Goal: Information Seeking & Learning: Find specific fact

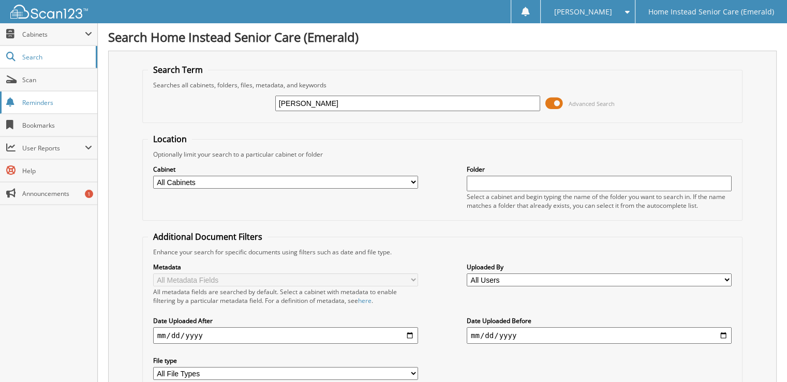
type input "[PERSON_NAME]"
click at [377, 100] on input "[PERSON_NAME]" at bounding box center [407, 104] width 265 height 16
type input "k"
type input "[PERSON_NAME]"
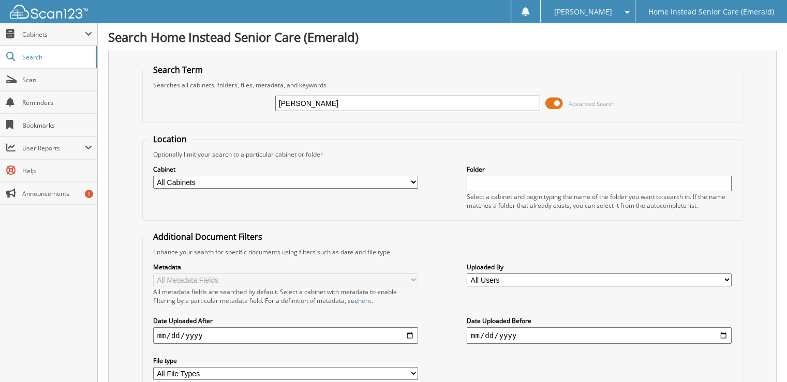
click at [344, 97] on input "zorabedian kim" at bounding box center [407, 104] width 265 height 16
type input "zorabedian"
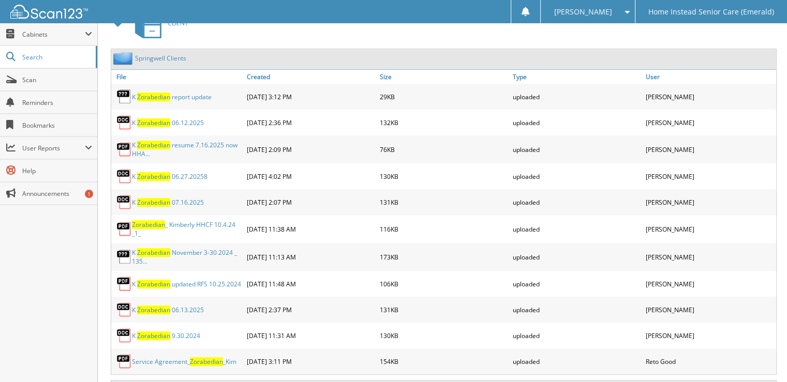
scroll to position [484, 0]
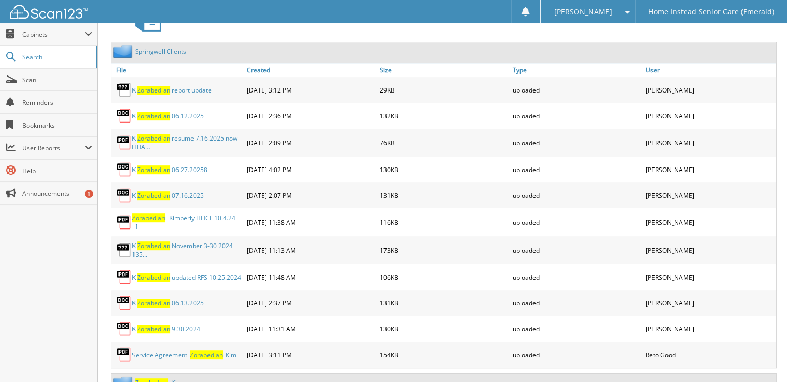
click at [120, 45] on img at bounding box center [124, 51] width 22 height 13
click at [120, 63] on link "File" at bounding box center [177, 70] width 133 height 14
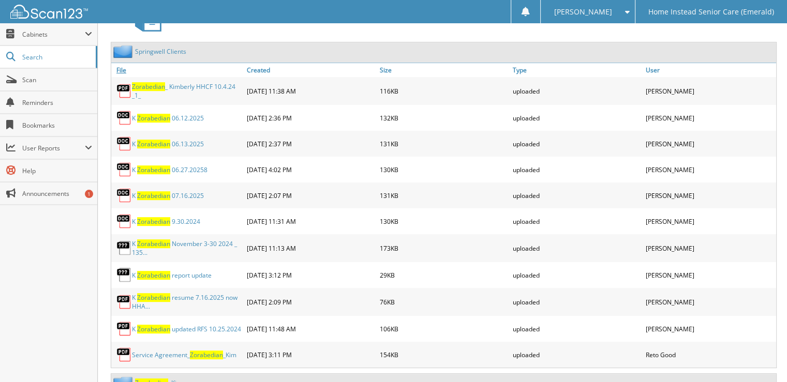
click at [120, 63] on link "File" at bounding box center [177, 70] width 133 height 14
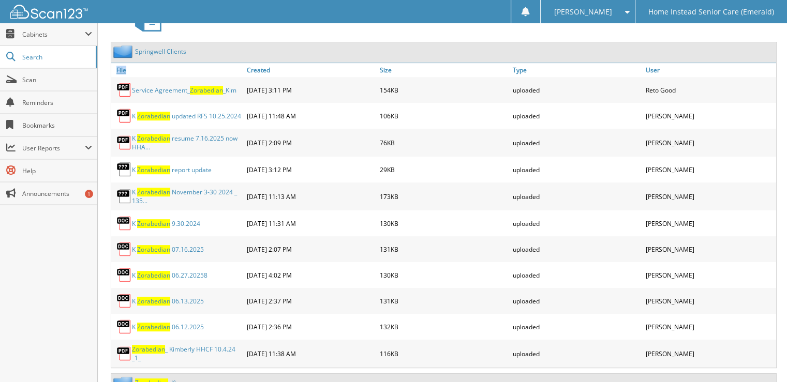
click at [120, 63] on link "File" at bounding box center [177, 70] width 133 height 14
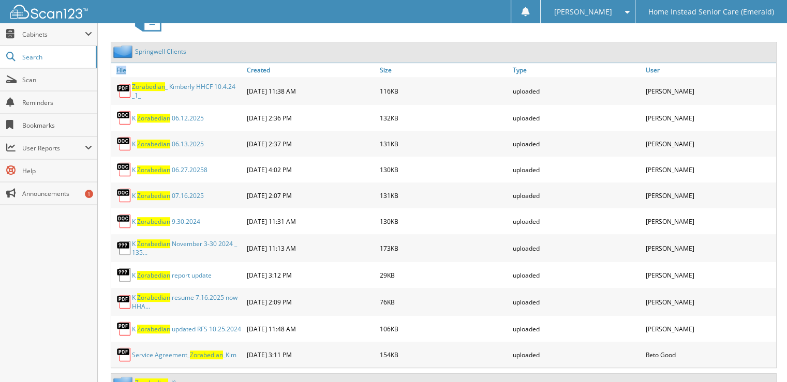
click at [120, 63] on link "File" at bounding box center [177, 70] width 133 height 14
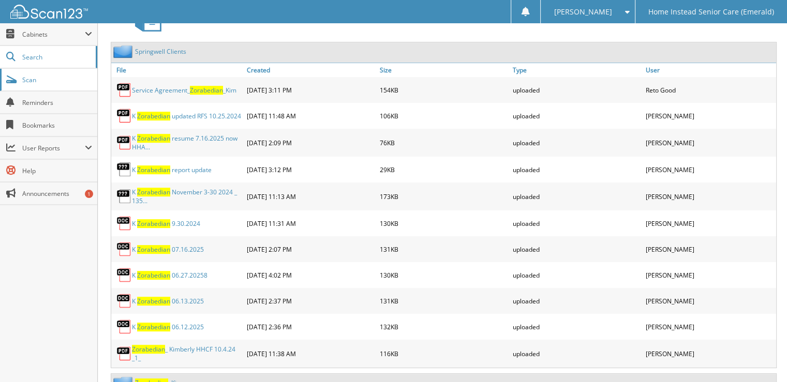
click at [33, 79] on span "Scan" at bounding box center [57, 80] width 70 height 9
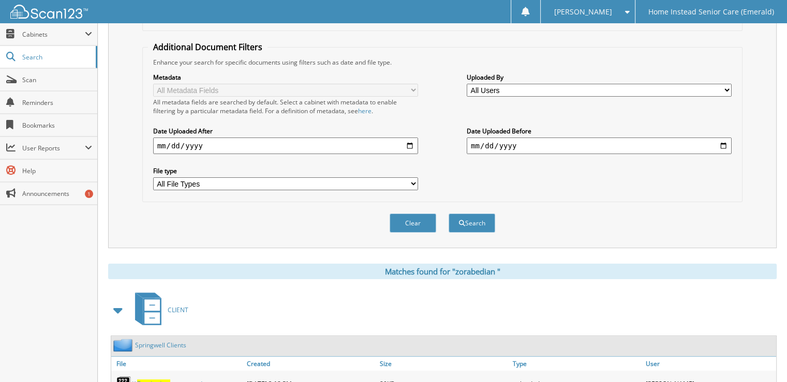
scroll to position [311, 0]
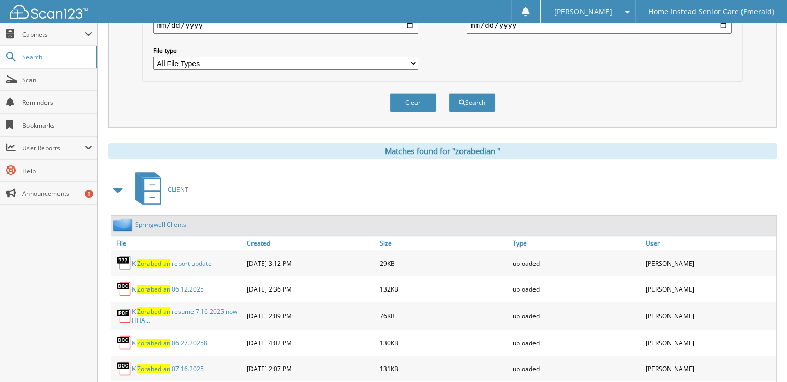
click at [158, 220] on link "S p r i n g w e l l C l i e n t s" at bounding box center [160, 224] width 51 height 9
